Goal: Information Seeking & Learning: Learn about a topic

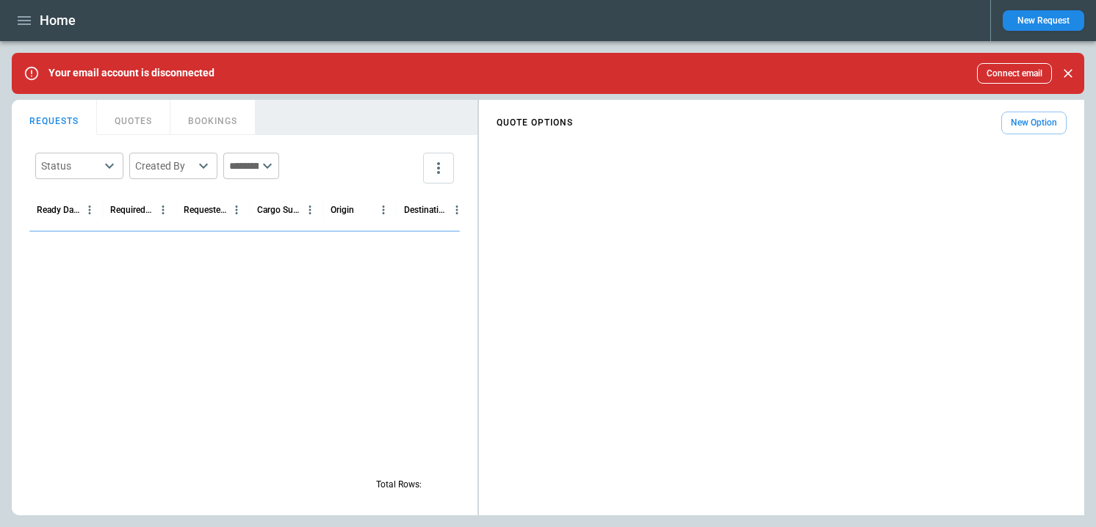
click at [24, 13] on icon "button" at bounding box center [24, 21] width 18 height 18
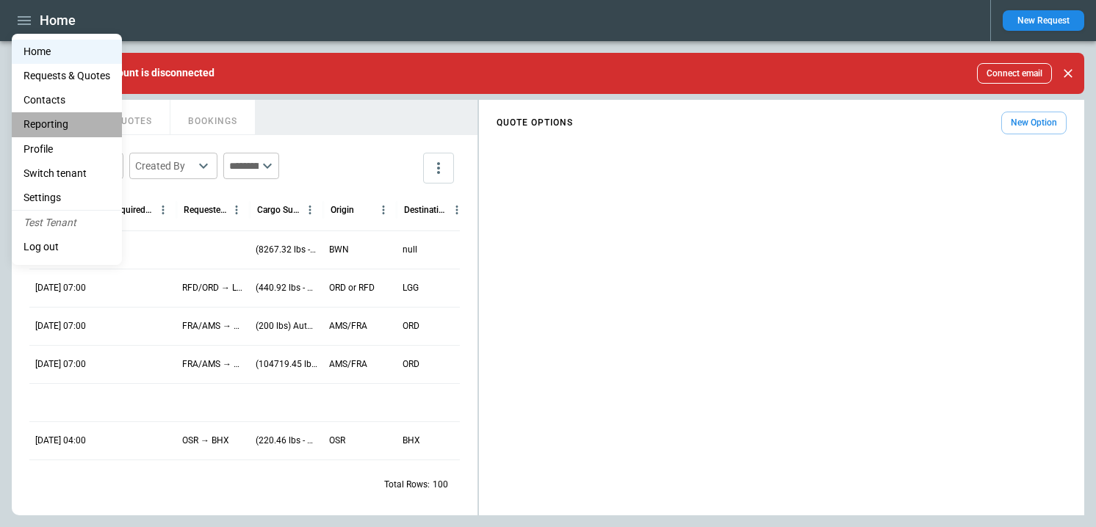
click at [60, 120] on li "Reporting" at bounding box center [67, 124] width 110 height 24
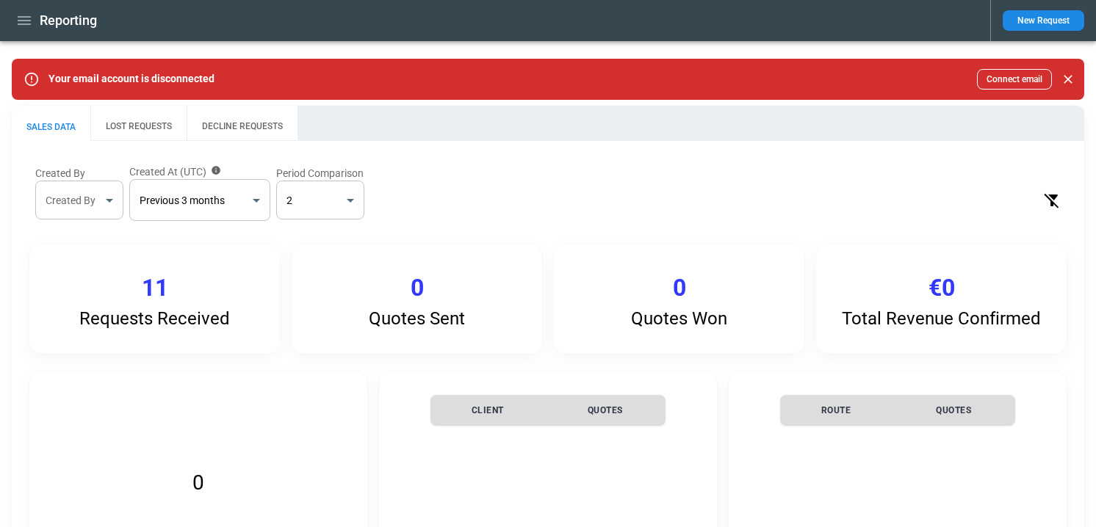
click at [138, 128] on button "LOST REQUESTS" at bounding box center [138, 123] width 96 height 35
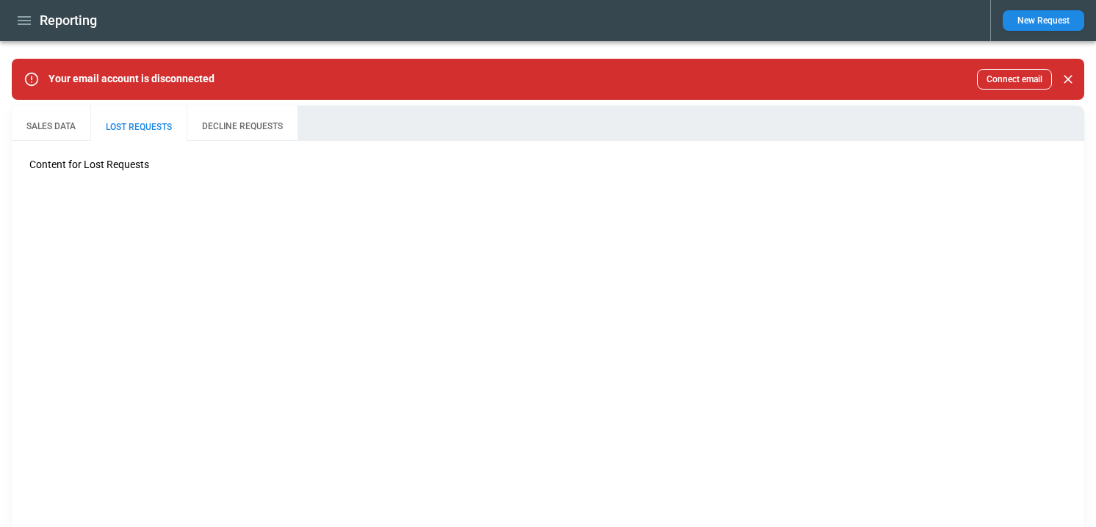
click at [241, 123] on button "DECLINE REQUESTS" at bounding box center [242, 123] width 111 height 35
click at [76, 123] on button "SALES DATA" at bounding box center [51, 123] width 79 height 35
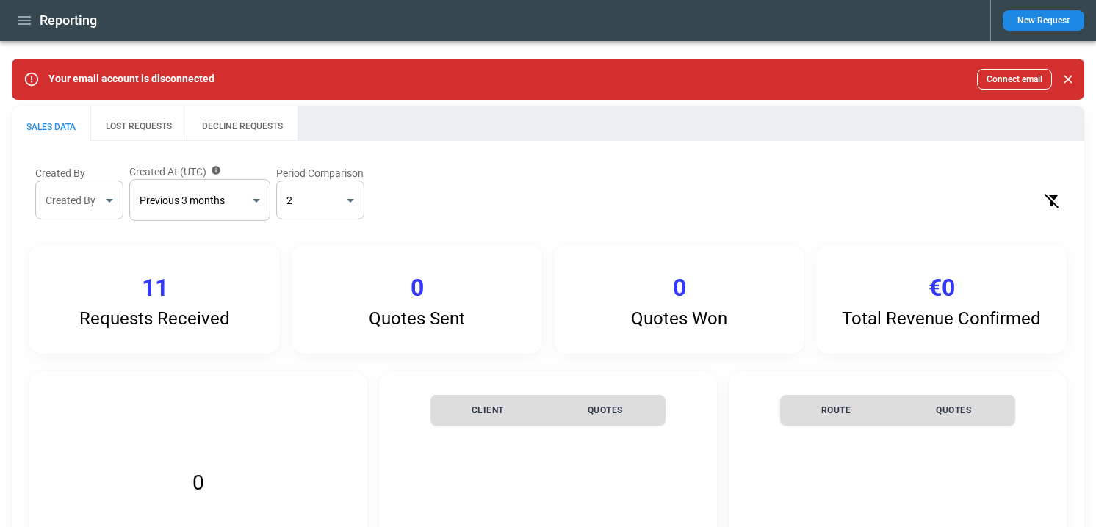
click at [146, 129] on button "LOST REQUESTS" at bounding box center [138, 123] width 96 height 35
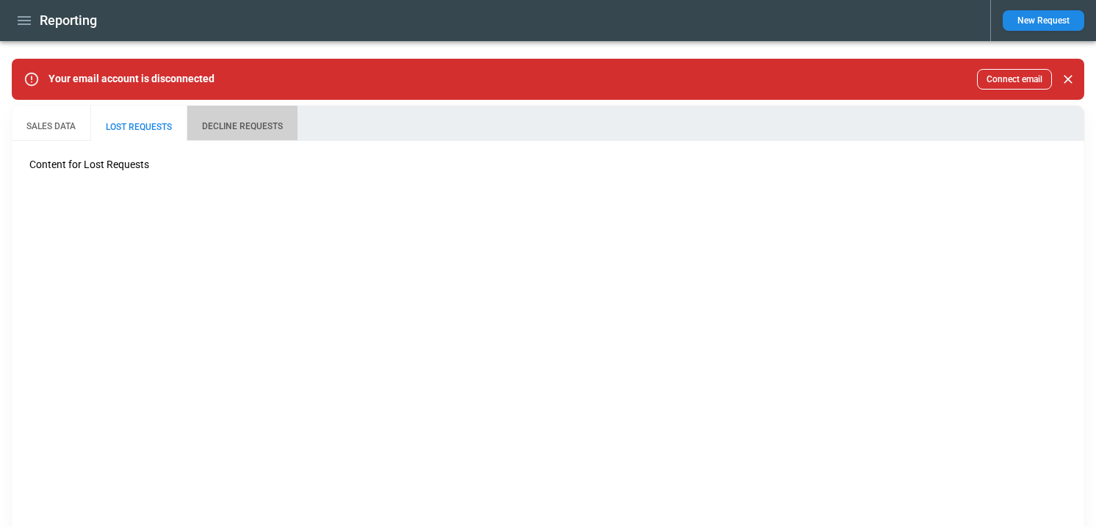
click at [256, 127] on button "DECLINE REQUESTS" at bounding box center [242, 123] width 111 height 35
click at [145, 134] on button "LOST REQUESTS" at bounding box center [138, 123] width 96 height 35
click at [51, 126] on button "SALES DATA" at bounding box center [51, 123] width 79 height 35
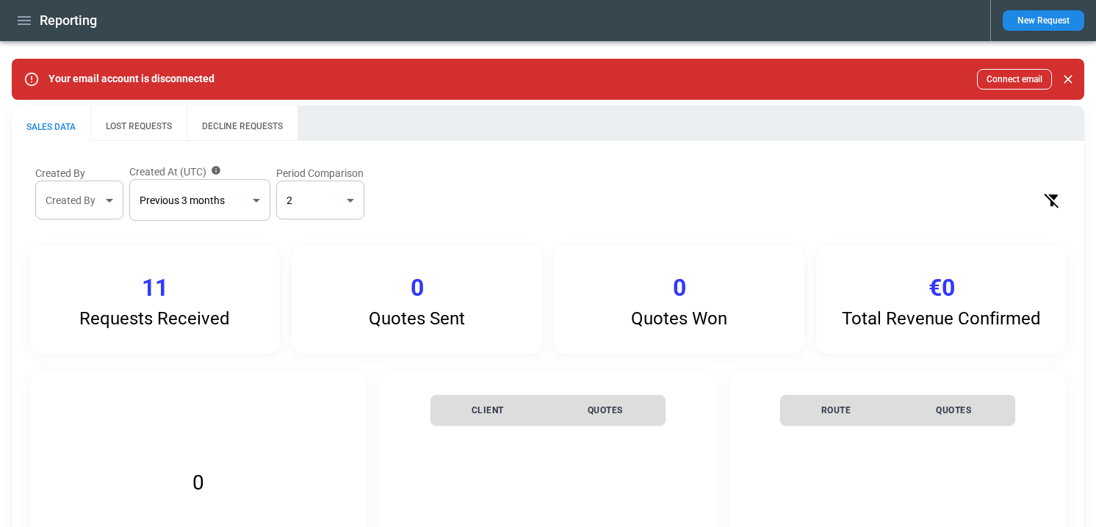
click at [1052, 197] on icon "Clear Filters" at bounding box center [1050, 200] width 15 height 15
type input "*"
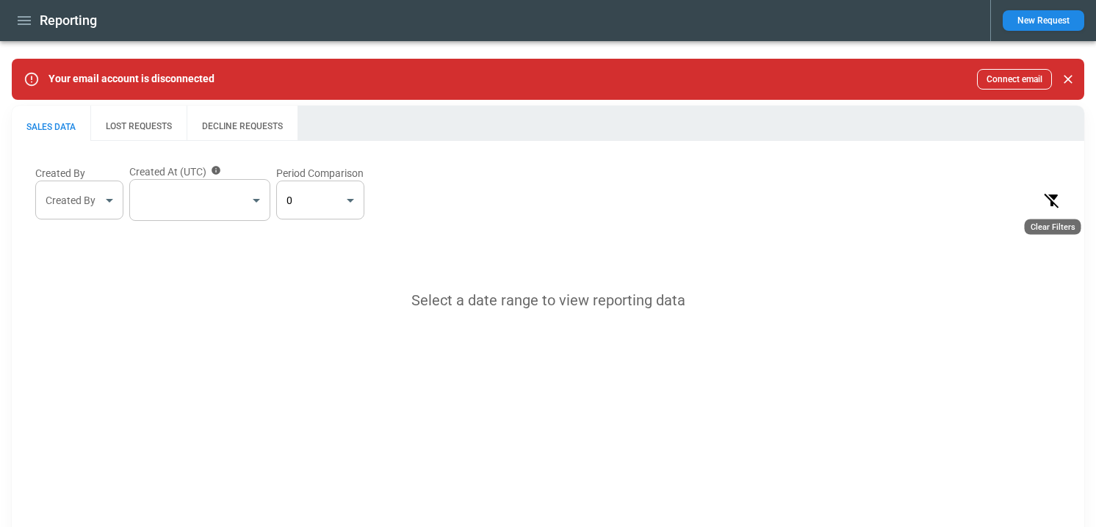
click at [1050, 198] on icon "Clear Filters" at bounding box center [1052, 201] width 18 height 18
click at [331, 206] on body "Reporting New Request Your email account is disconnected Connect email SALES DA…" at bounding box center [548, 263] width 1096 height 527
click at [296, 294] on ul "0 1 2 3" at bounding box center [320, 269] width 88 height 98
click at [222, 190] on div at bounding box center [548, 263] width 1096 height 527
click at [106, 193] on body "Reporting New Request Your email account is disconnected Connect email SALES DA…" at bounding box center [548, 263] width 1096 height 527
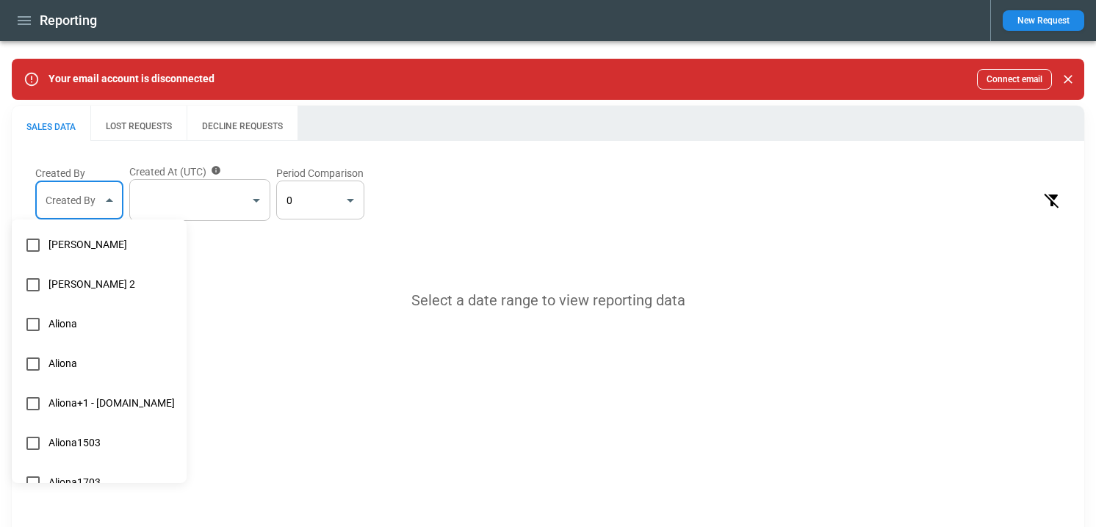
click at [64, 278] on span "[PERSON_NAME] 2" at bounding box center [111, 284] width 126 height 12
type input "**********"
click at [437, 220] on div at bounding box center [548, 263] width 1096 height 527
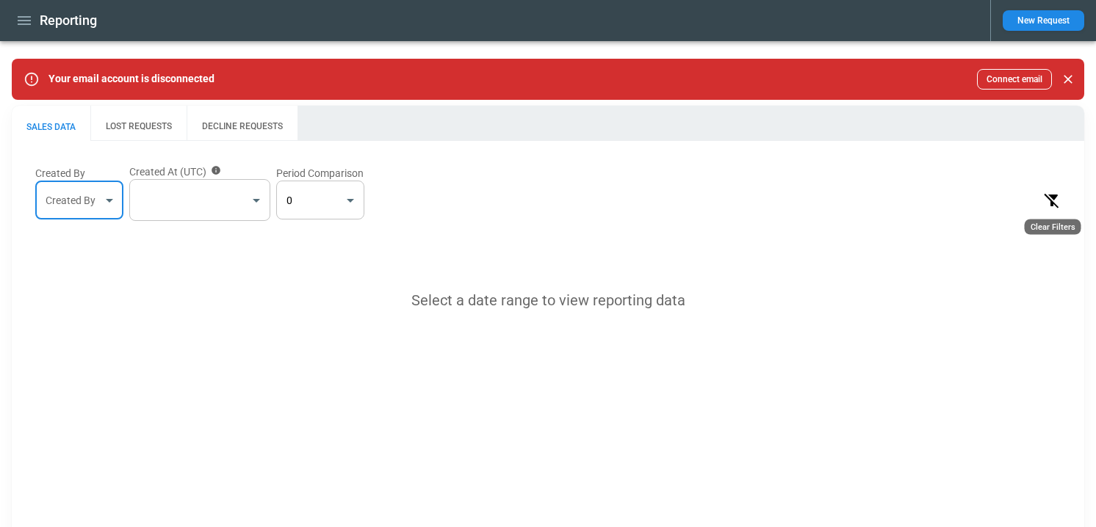
click at [1050, 203] on icon "Clear Filters" at bounding box center [1050, 200] width 15 height 15
click at [1052, 201] on icon "Clear Filters" at bounding box center [1052, 201] width 18 height 18
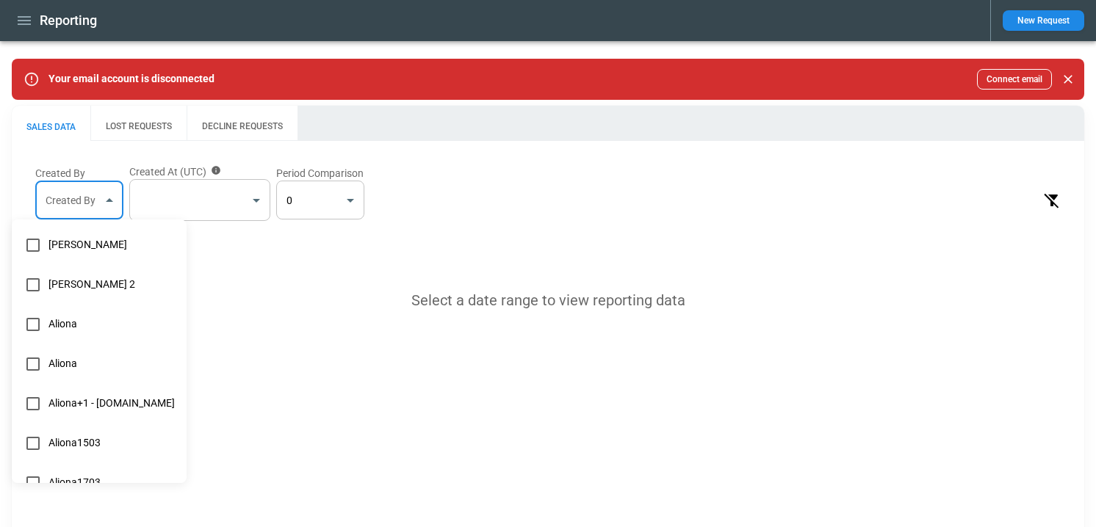
click at [73, 203] on body "Reporting New Request Your email account is disconnected Connect email SALES DA…" at bounding box center [548, 263] width 1096 height 527
click at [125, 141] on div at bounding box center [548, 263] width 1096 height 527
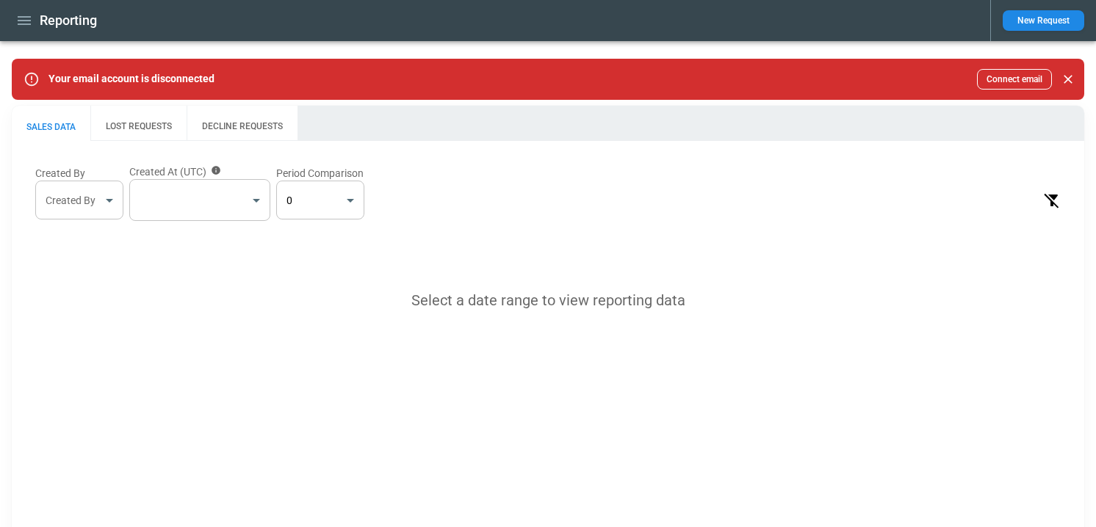
click at [125, 122] on div "[PERSON_NAME] 2 [PERSON_NAME]+1 - [DOMAIN_NAME] Aliona1503 Aliona1703 [PERSON_N…" at bounding box center [548, 263] width 1096 height 527
click at [125, 122] on button "LOST REQUESTS" at bounding box center [138, 123] width 96 height 35
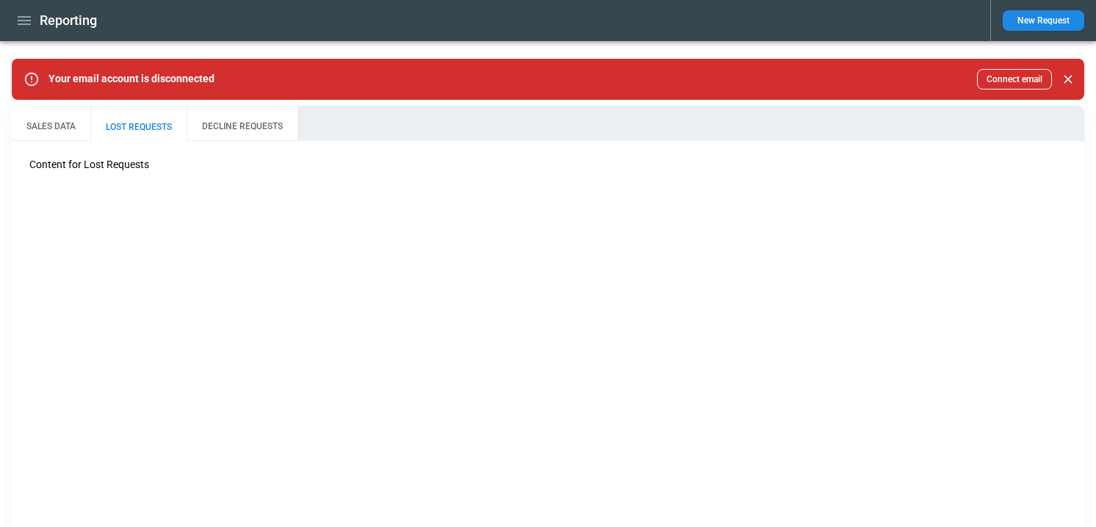
click at [43, 127] on button "SALES DATA" at bounding box center [51, 123] width 79 height 35
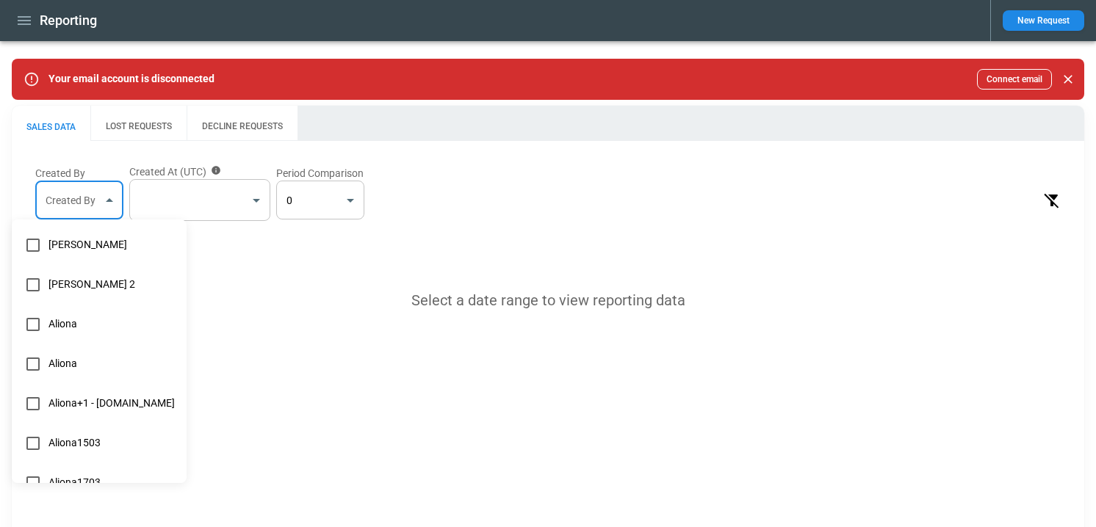
click at [76, 206] on body "Reporting New Request Your email account is disconnected Connect email SALES DA…" at bounding box center [548, 263] width 1096 height 527
click at [68, 254] on li "[PERSON_NAME]" at bounding box center [99, 245] width 175 height 40
type input "**********"
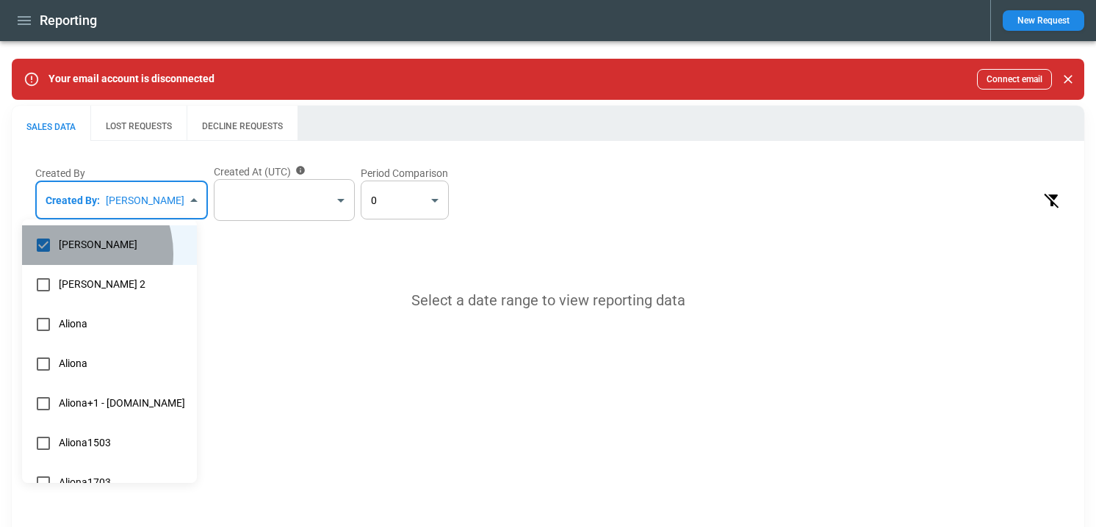
click at [68, 254] on li "[PERSON_NAME]" at bounding box center [109, 245] width 175 height 40
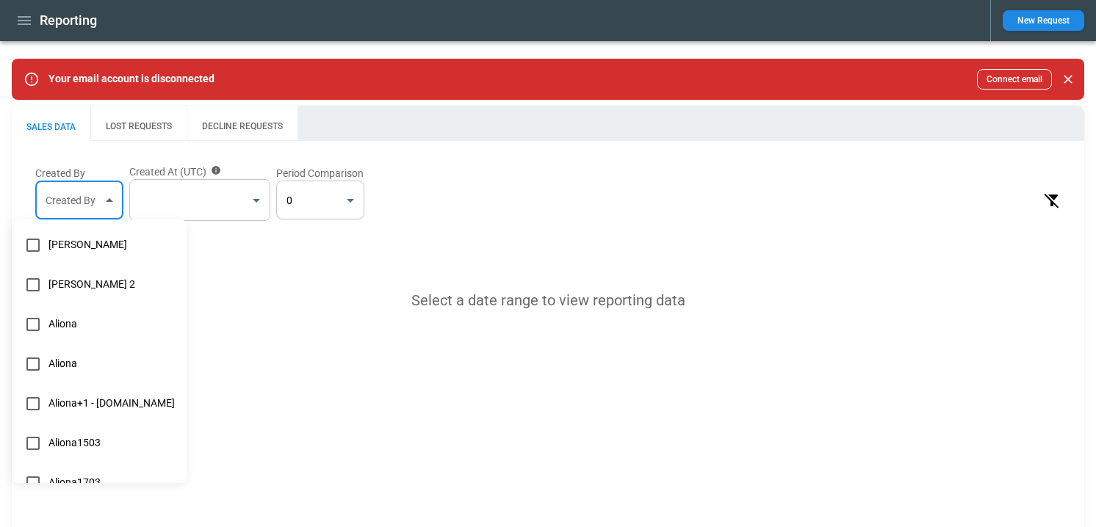
click at [317, 206] on div at bounding box center [548, 263] width 1096 height 527
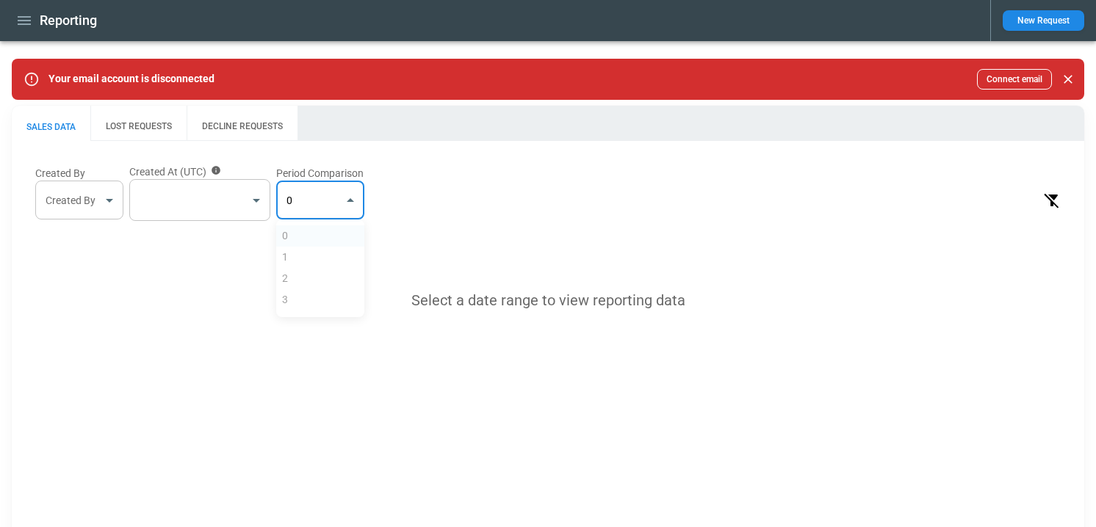
click at [317, 209] on body "Reporting New Request Your email account is disconnected Connect email SALES DA…" at bounding box center [548, 263] width 1096 height 527
click at [290, 308] on ul "0 1 2 3" at bounding box center [320, 269] width 88 height 98
click at [289, 301] on ul "0 1 2 3" at bounding box center [320, 269] width 88 height 98
click at [216, 191] on div at bounding box center [548, 263] width 1096 height 527
click at [206, 203] on body "Reporting New Request Your email account is disconnected Connect email SALES DA…" at bounding box center [548, 263] width 1096 height 527
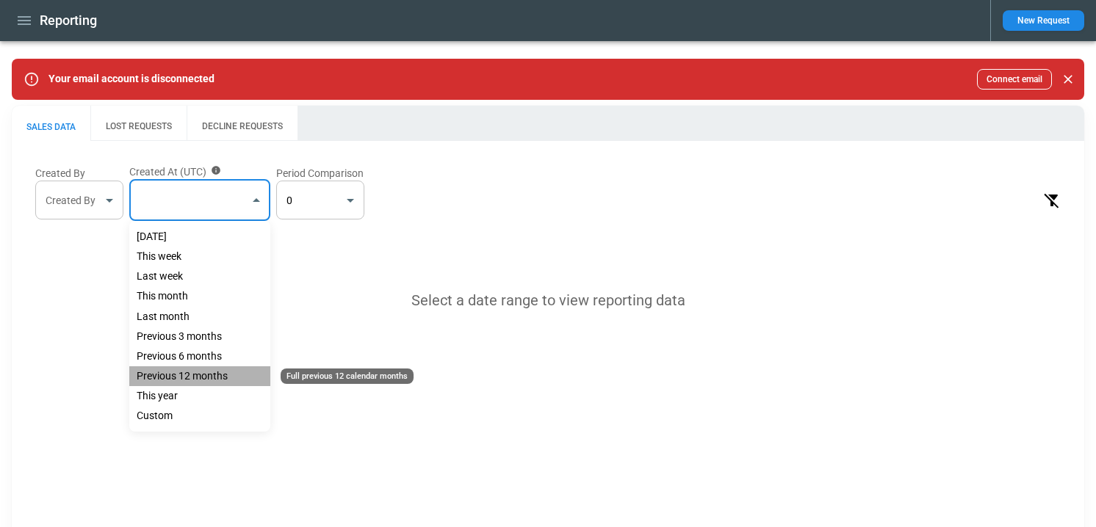
click at [161, 376] on div "Previous 12 months" at bounding box center [199, 376] width 141 height 20
type input "**********"
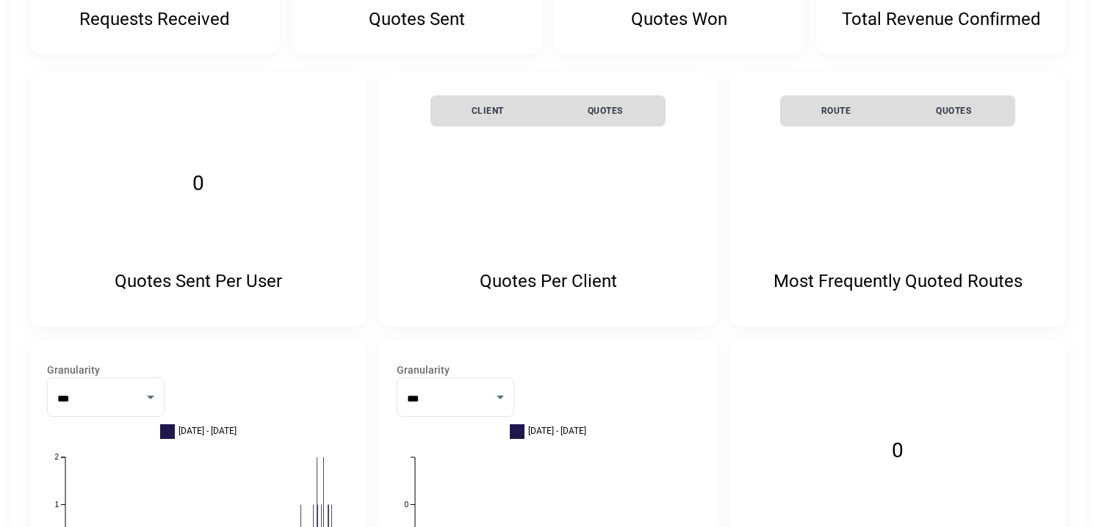
scroll to position [319, 0]
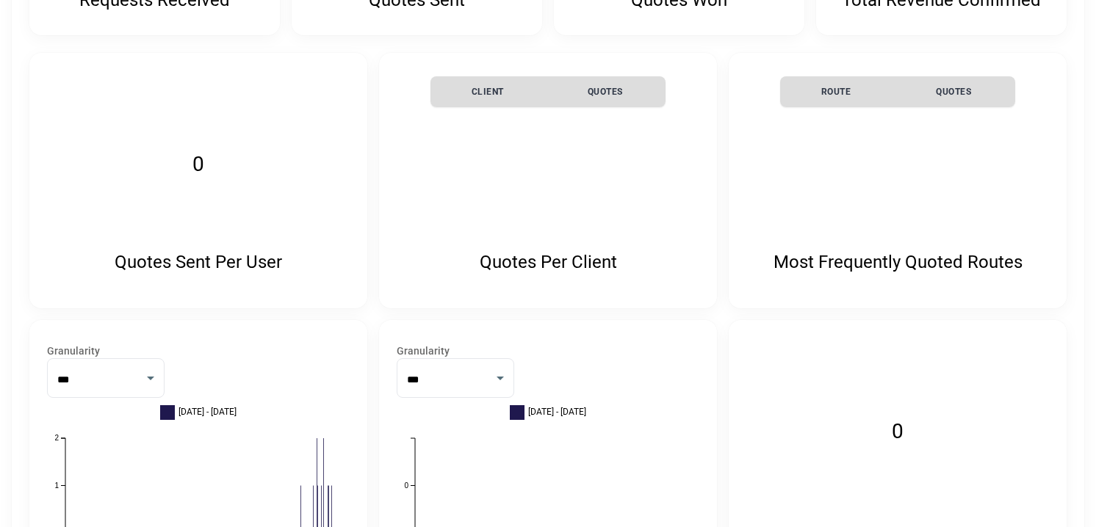
click at [471, 153] on div "Quotes Per Client Client Quotes" at bounding box center [548, 181] width 338 height 256
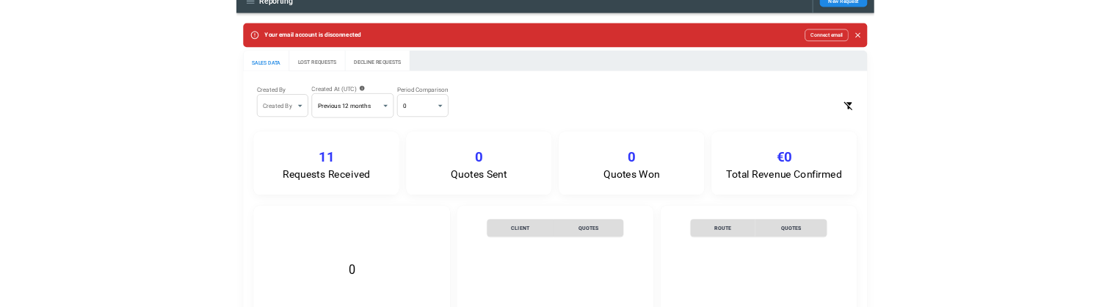
scroll to position [0, 0]
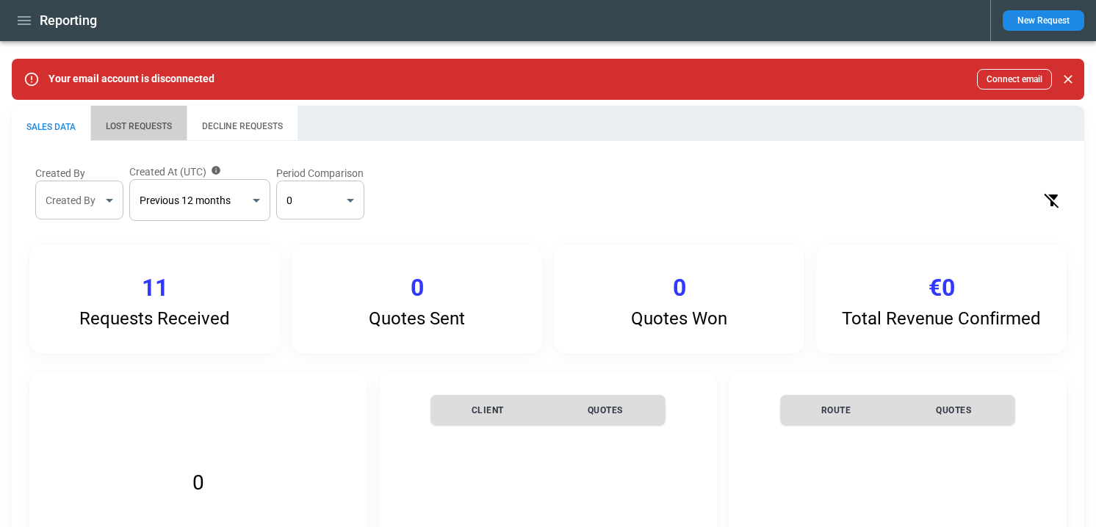
click at [144, 126] on button "LOST REQUESTS" at bounding box center [138, 123] width 96 height 35
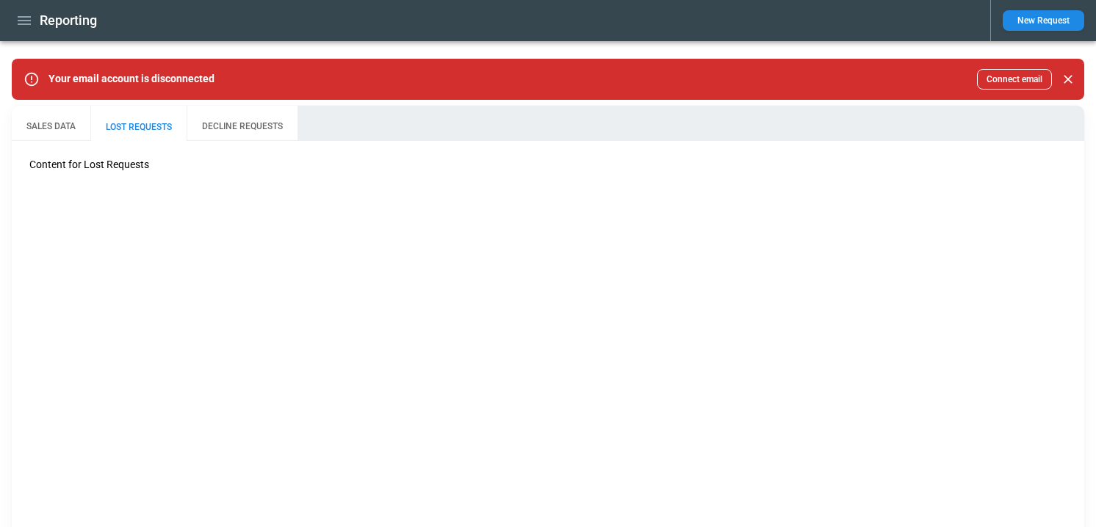
click at [1069, 83] on icon "Close" at bounding box center [1067, 79] width 15 height 15
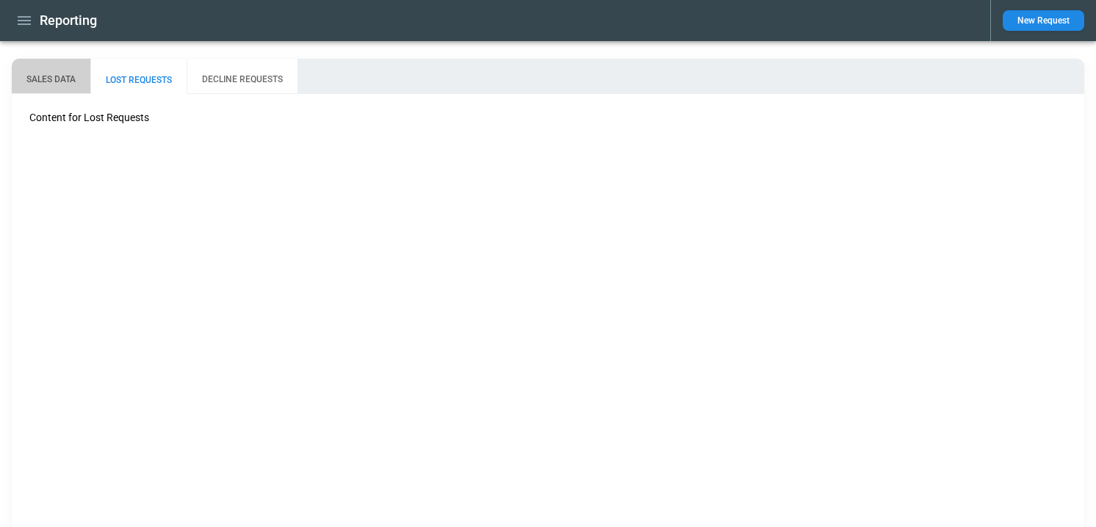
click at [84, 89] on button "SALES DATA" at bounding box center [51, 76] width 79 height 35
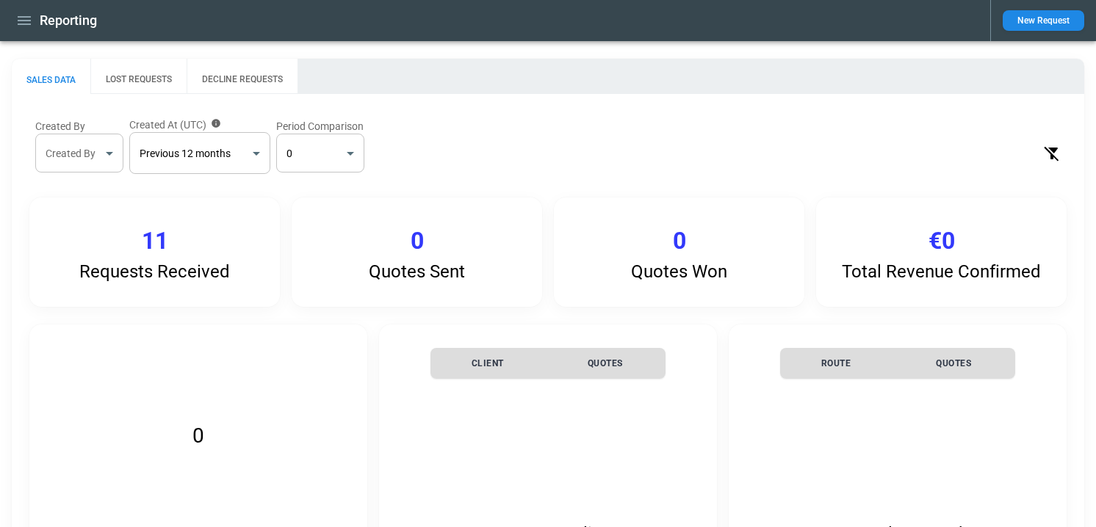
click at [167, 249] on p "11" at bounding box center [155, 241] width 26 height 29
